Goal: Task Accomplishment & Management: Complete application form

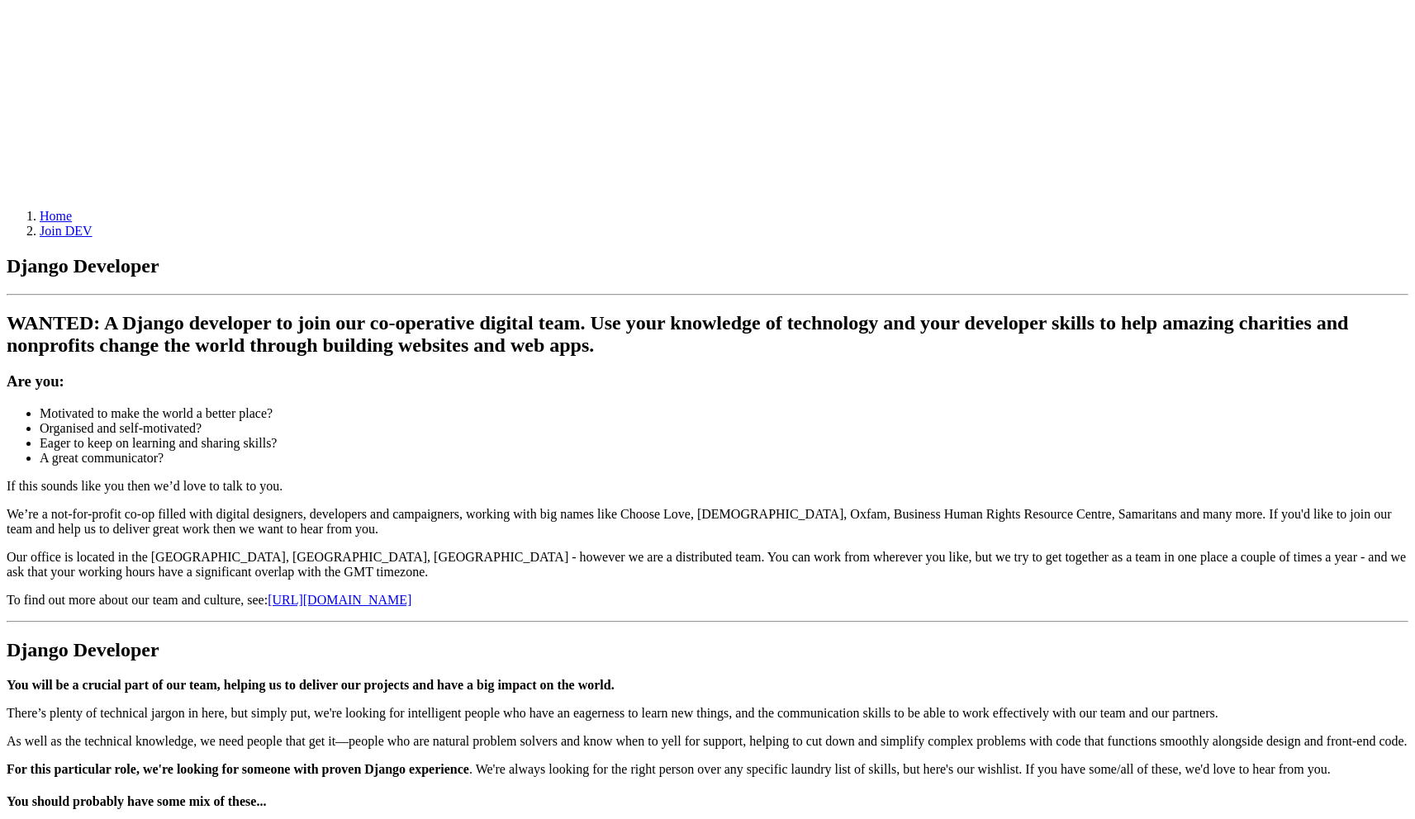
scroll to position [311, 0]
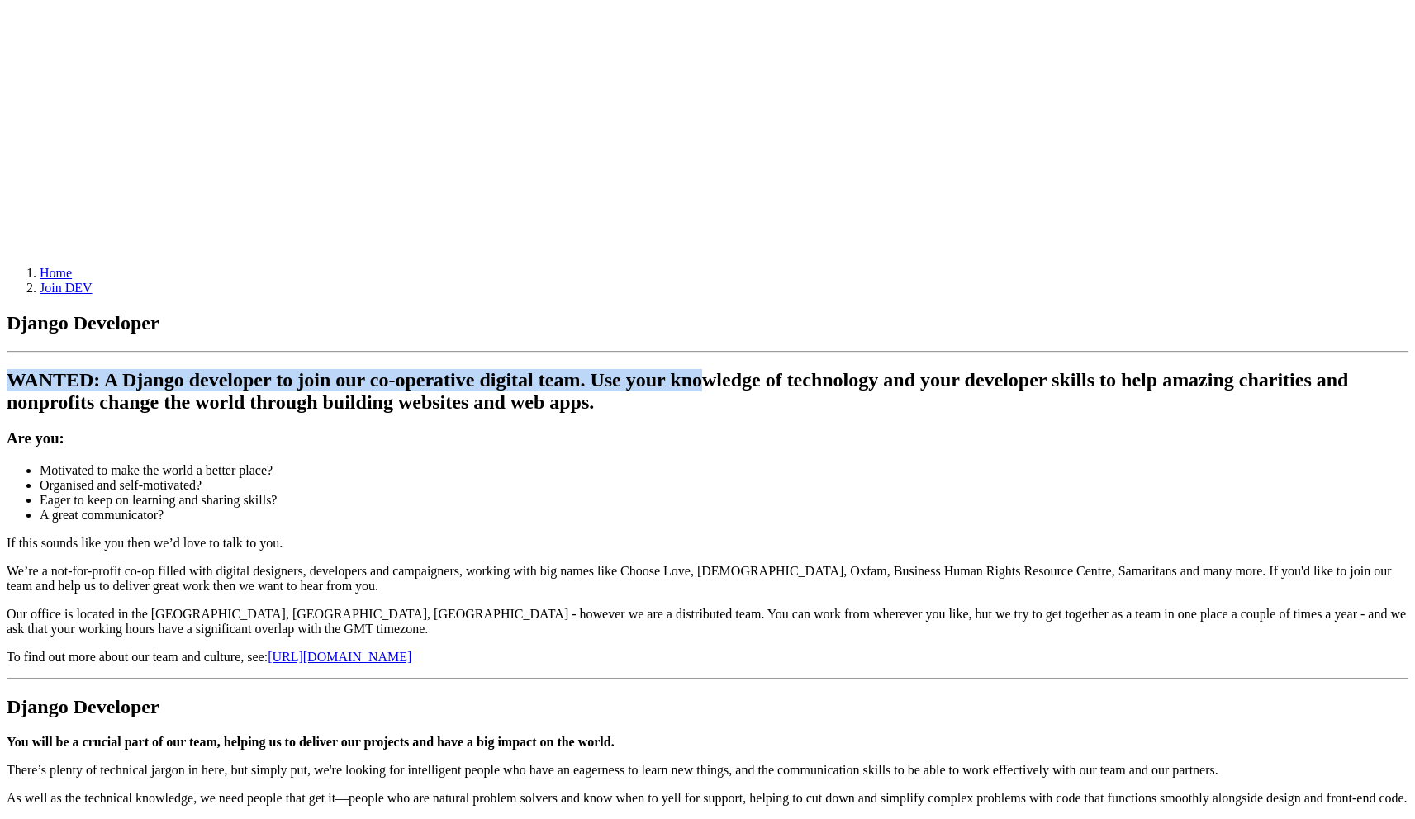
drag, startPoint x: 431, startPoint y: 187, endPoint x: 583, endPoint y: 284, distance: 180.5
click at [558, 369] on h2 "WANTED: A Django developer to join our co-operative digital team. Use your know…" at bounding box center [707, 391] width 1401 height 45
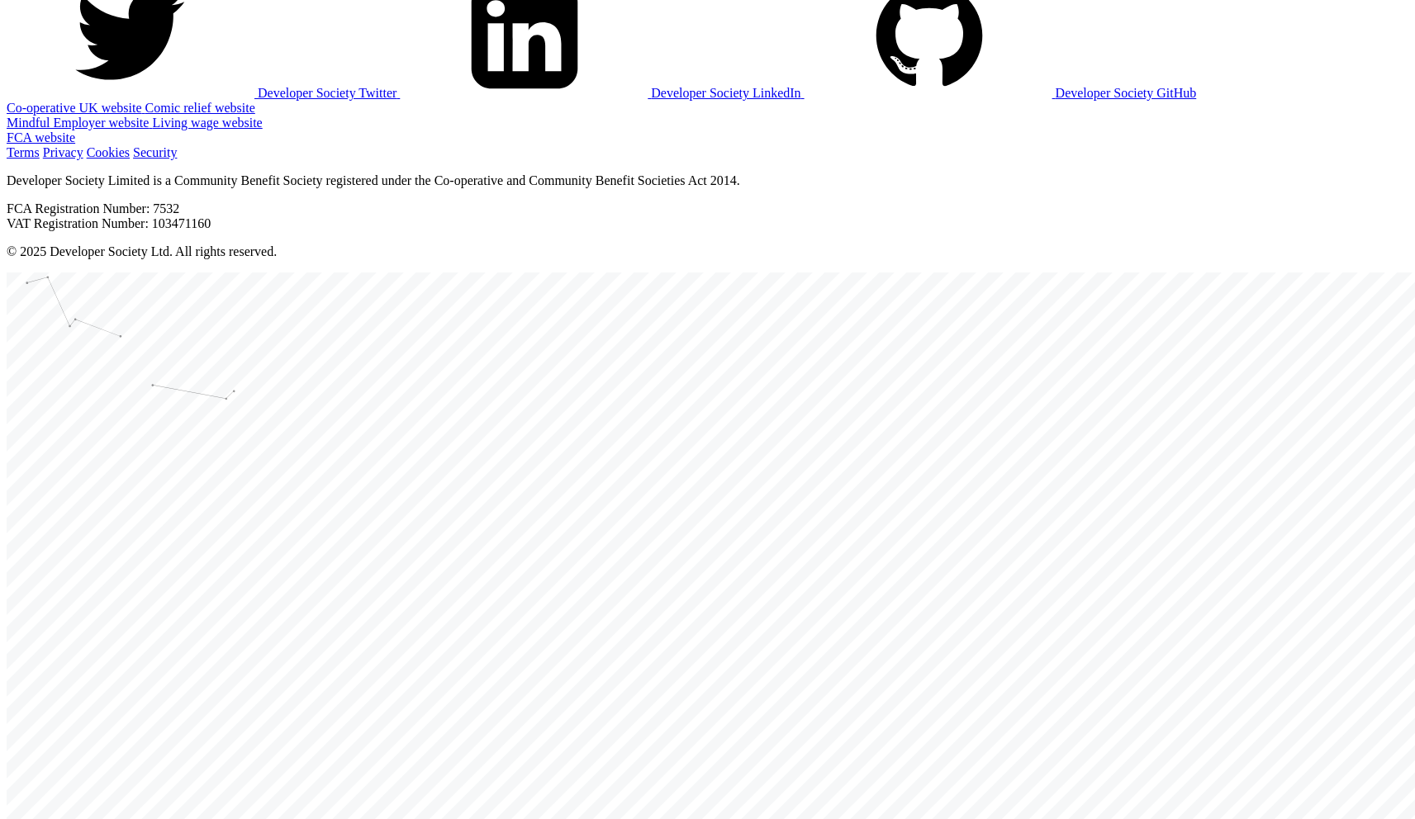
scroll to position [2294, 0]
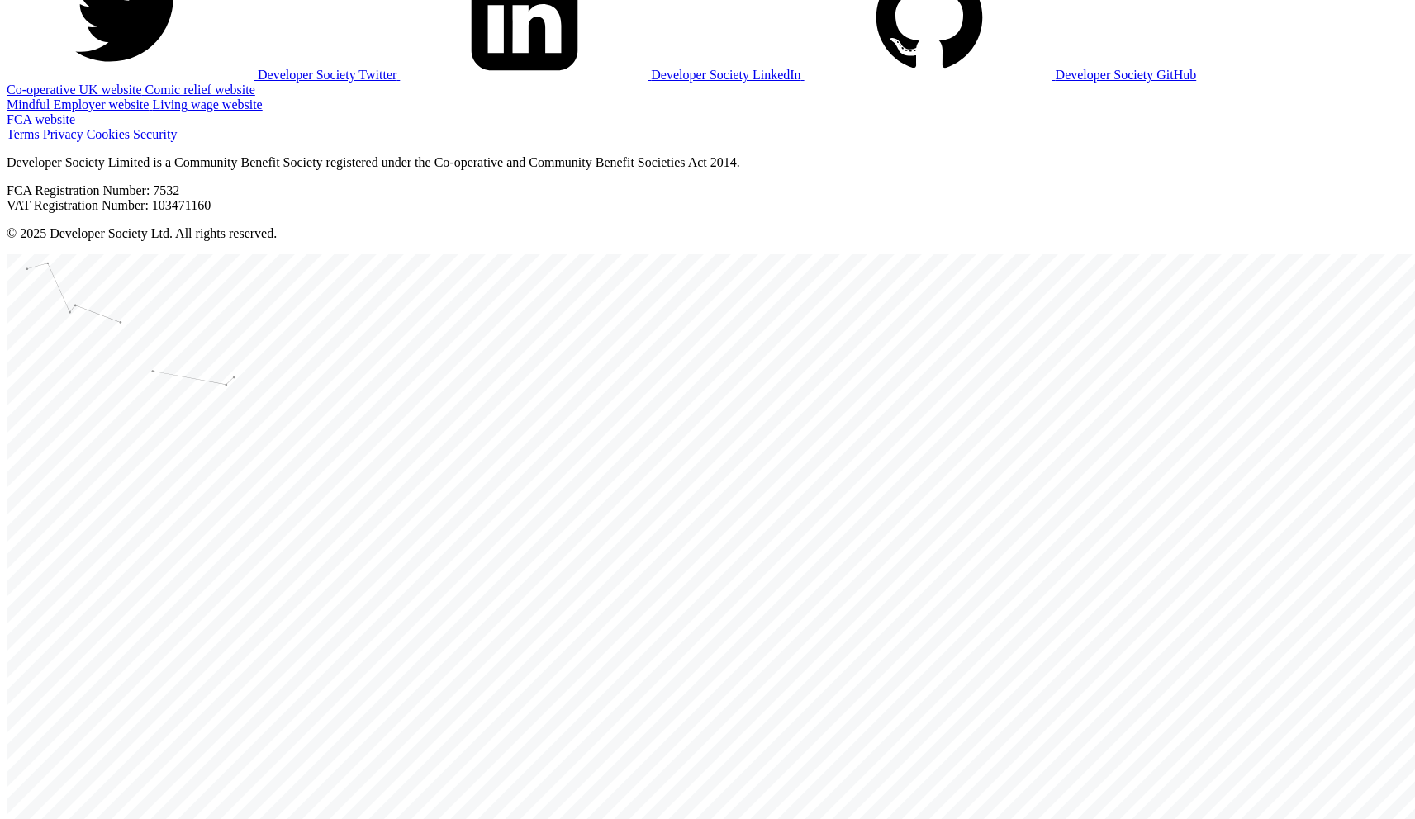
copy div "WANTED: A Django developer to join our co-operative digital team. Use your know…"
